Goal: Task Accomplishment & Management: Manage account settings

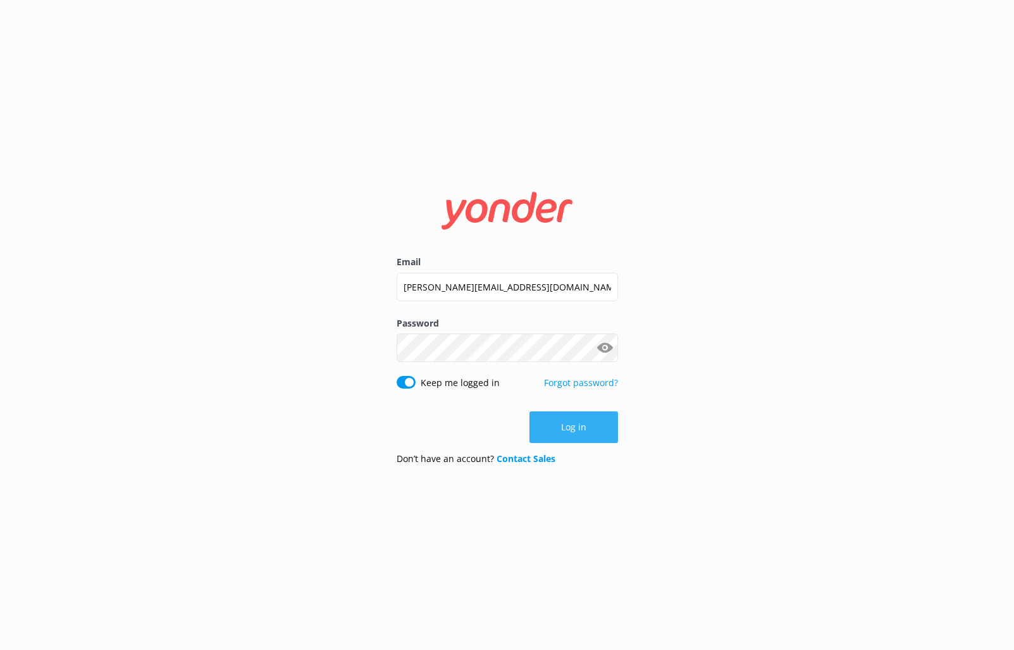
click at [597, 430] on button "Log in" at bounding box center [574, 427] width 89 height 32
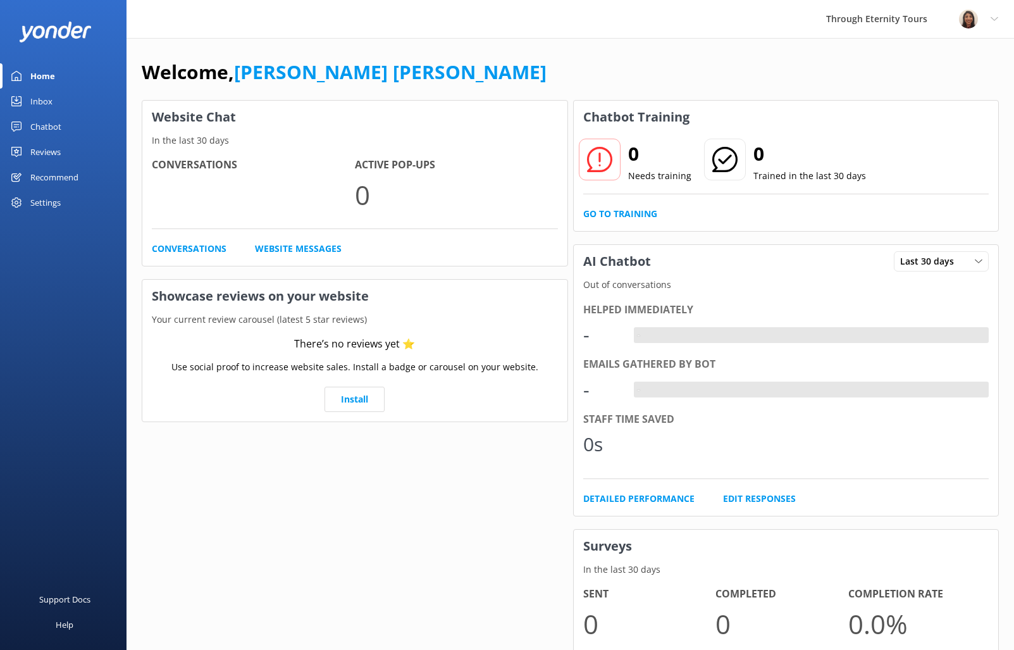
click at [45, 84] on div "Home" at bounding box center [42, 75] width 25 height 25
click at [49, 101] on div "Inbox" at bounding box center [41, 101] width 22 height 25
